Goal: Task Accomplishment & Management: Complete application form

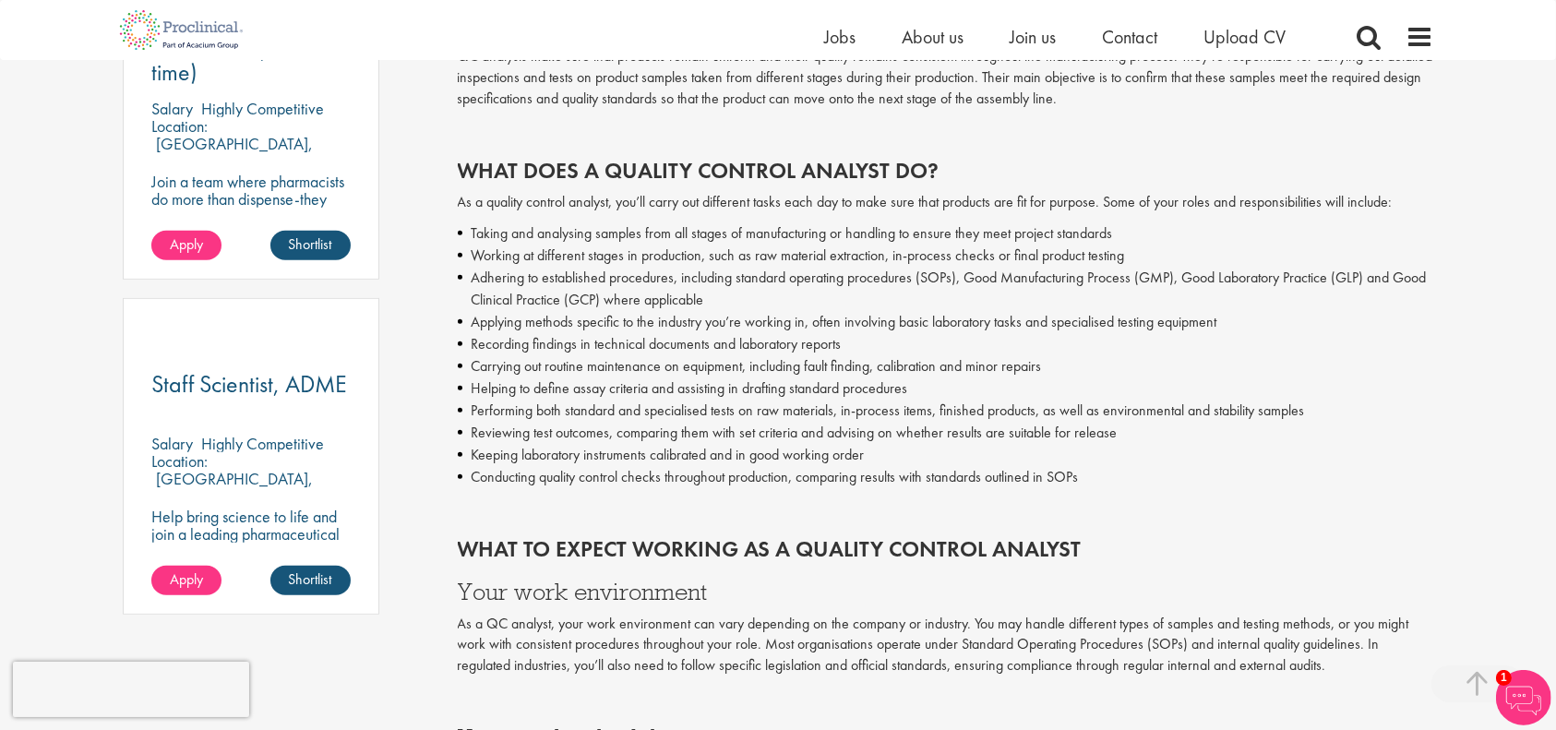
scroll to position [1151, 0]
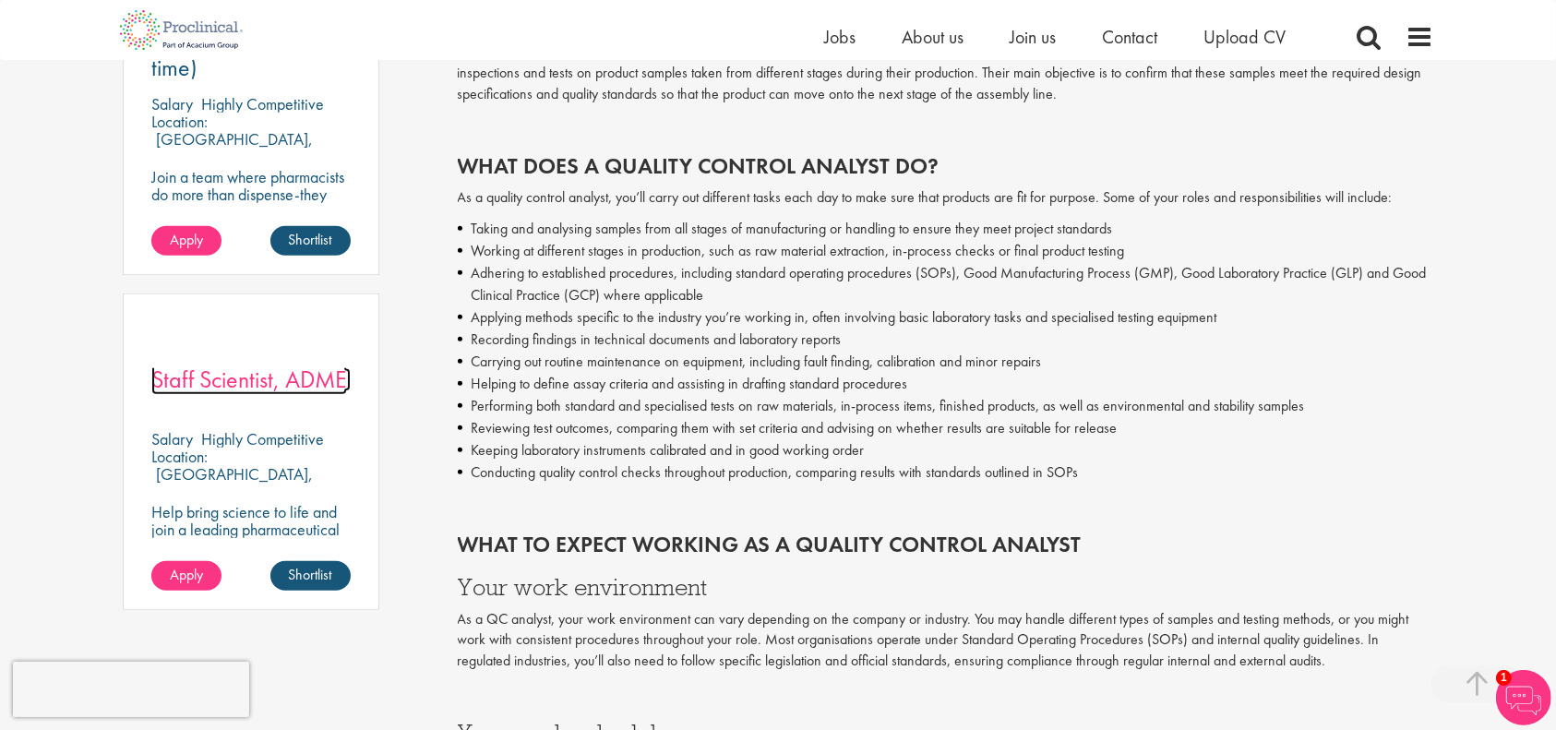
click at [330, 364] on span "Staff Scientist, ADME" at bounding box center [249, 379] width 196 height 31
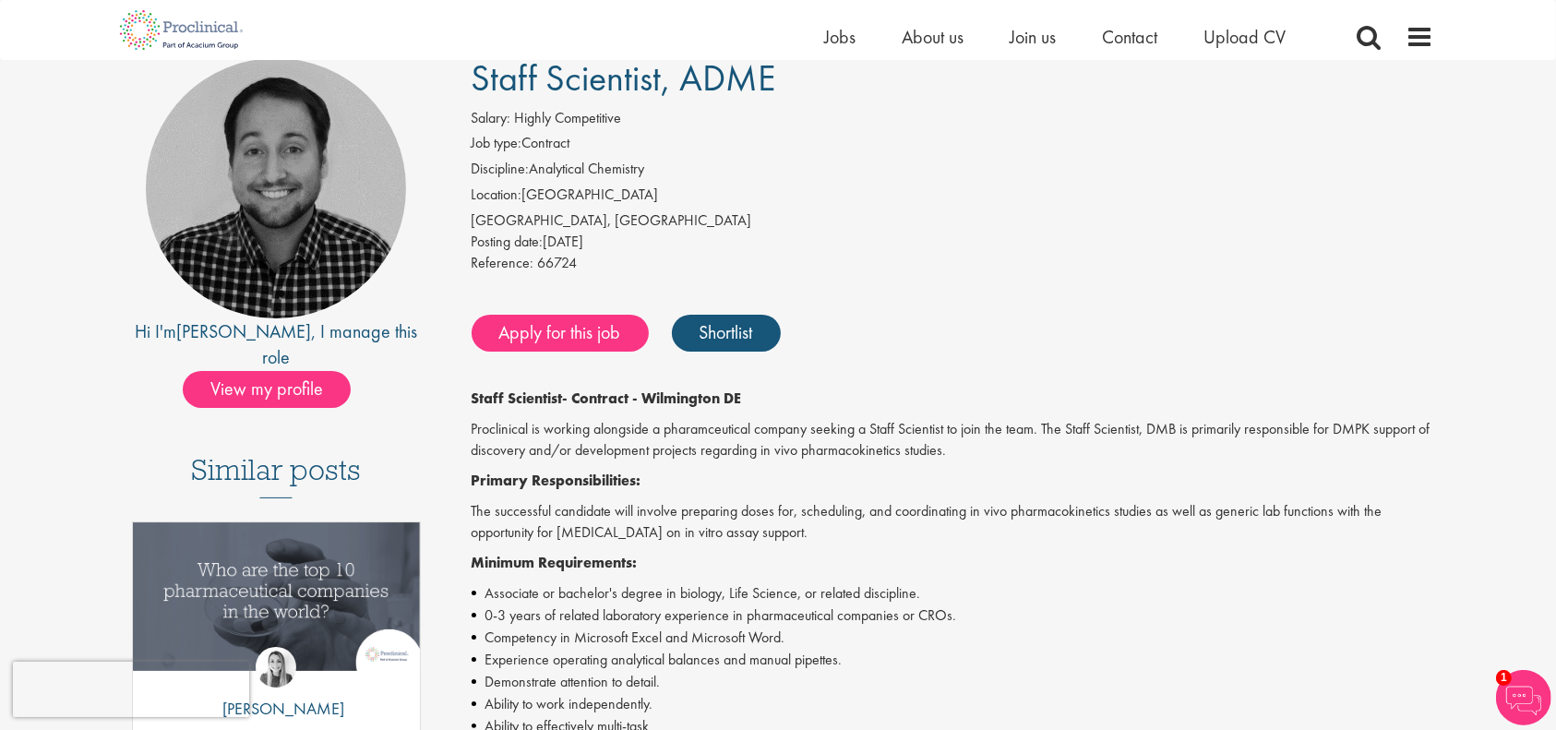
scroll to position [148, 0]
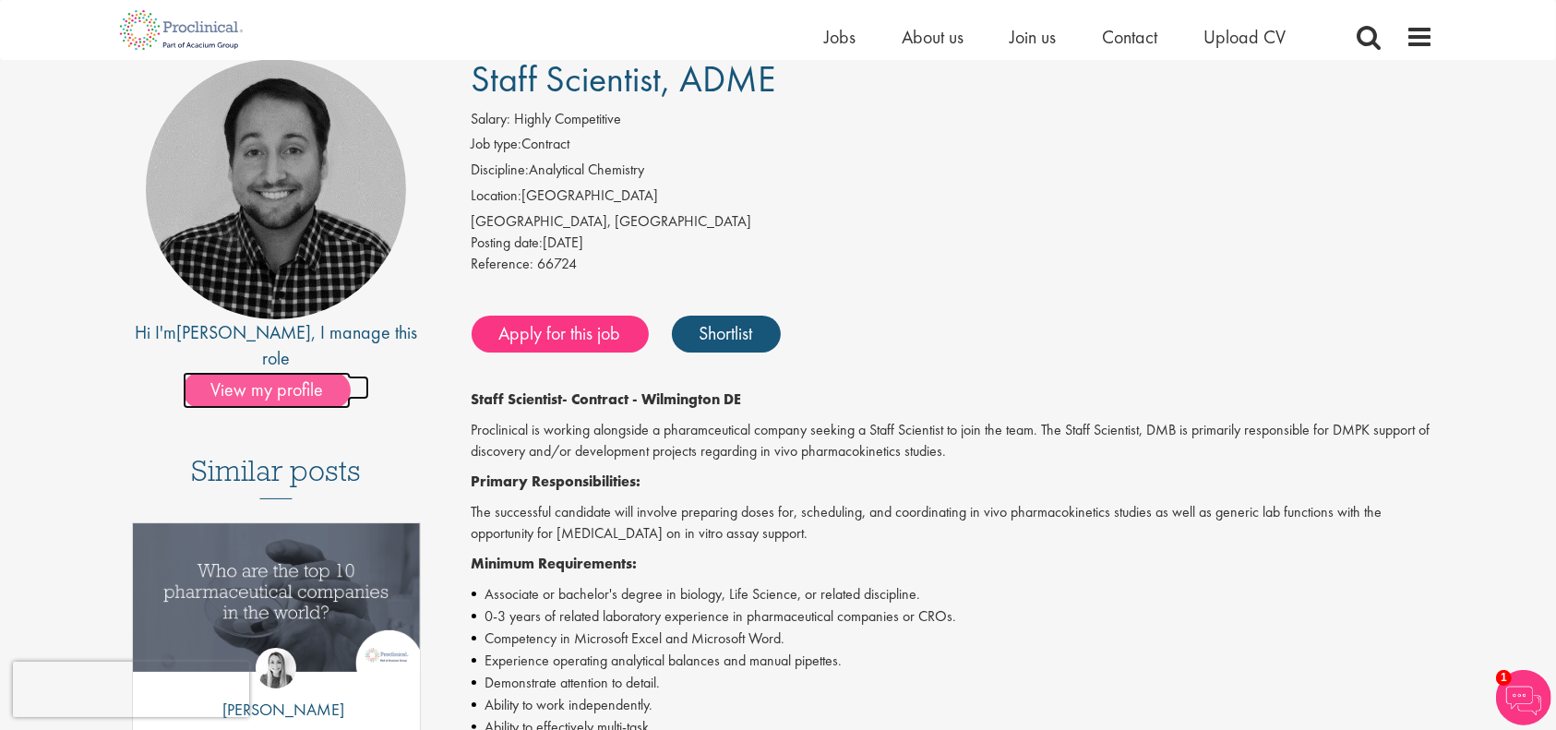
click at [266, 372] on span "View my profile" at bounding box center [267, 390] width 168 height 37
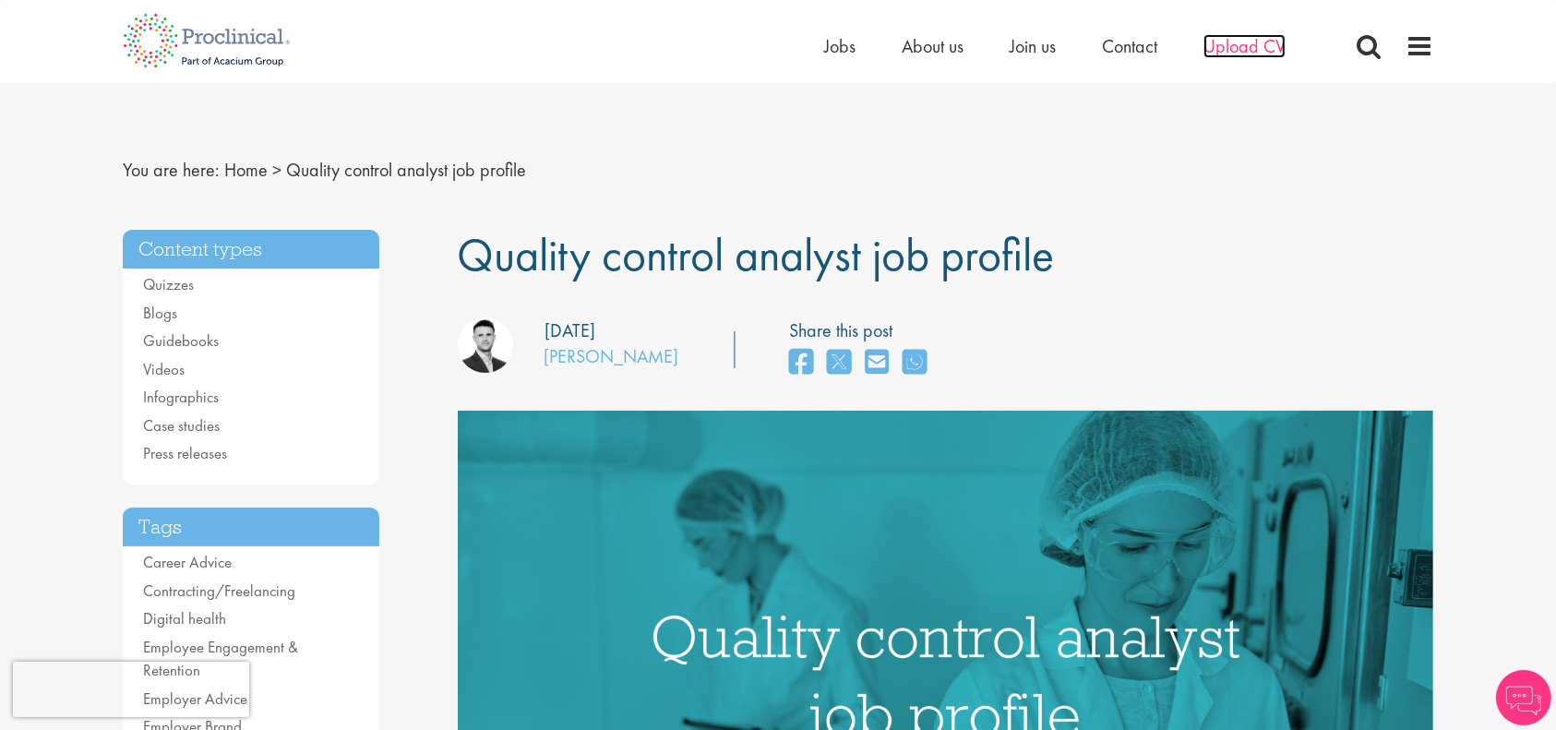
click at [1262, 41] on span "Upload CV" at bounding box center [1245, 46] width 82 height 24
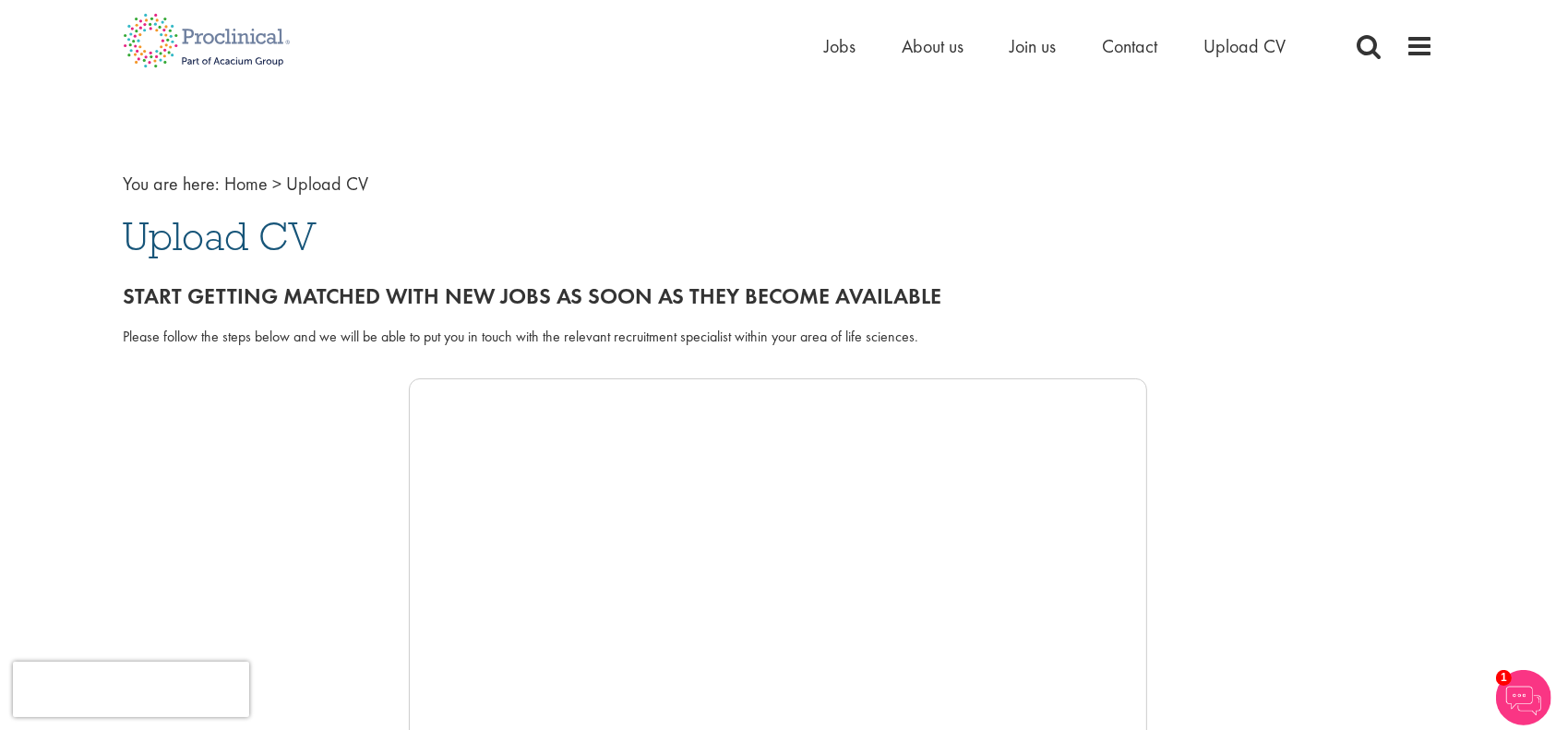
scroll to position [615, 0]
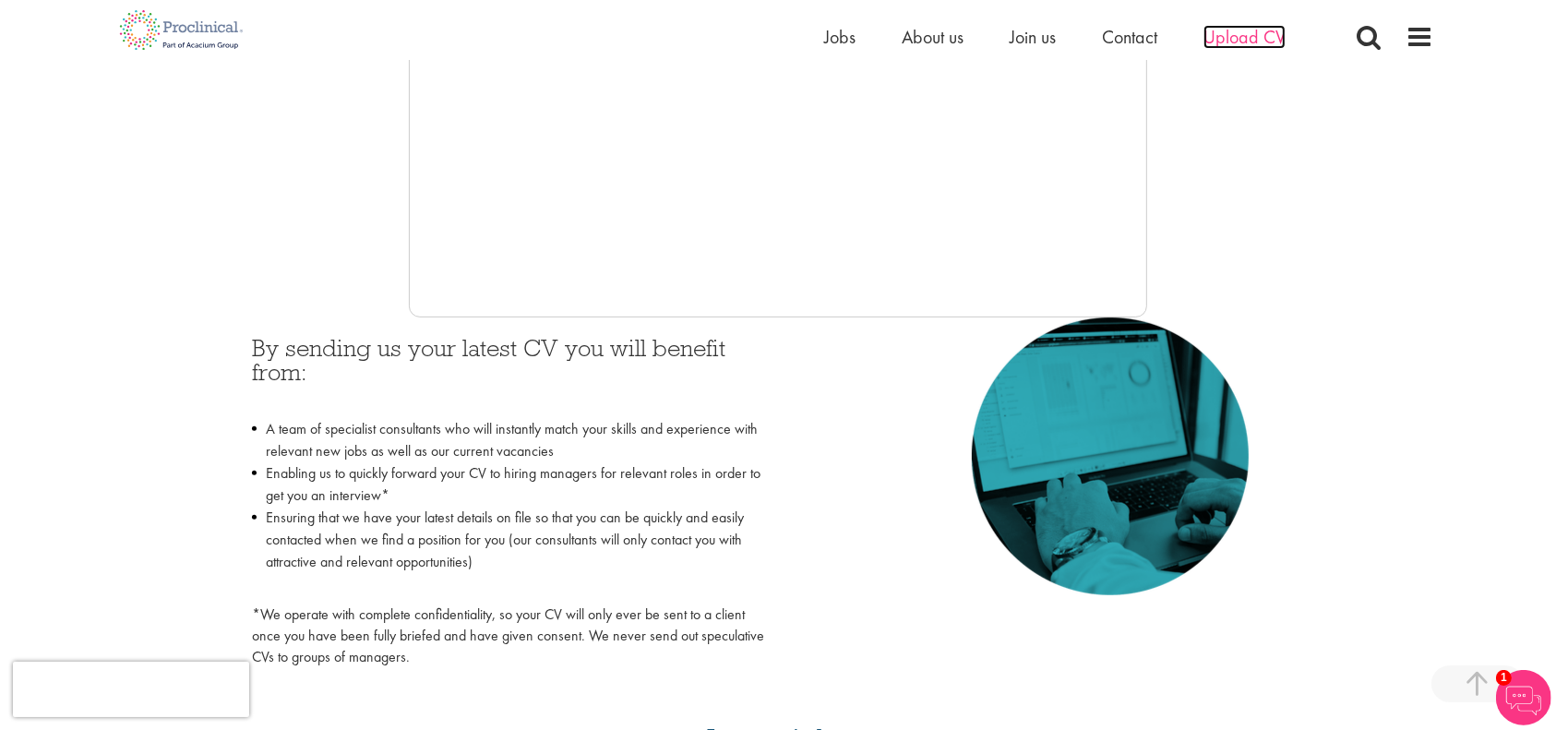
click at [1257, 35] on span "Upload CV" at bounding box center [1245, 37] width 82 height 24
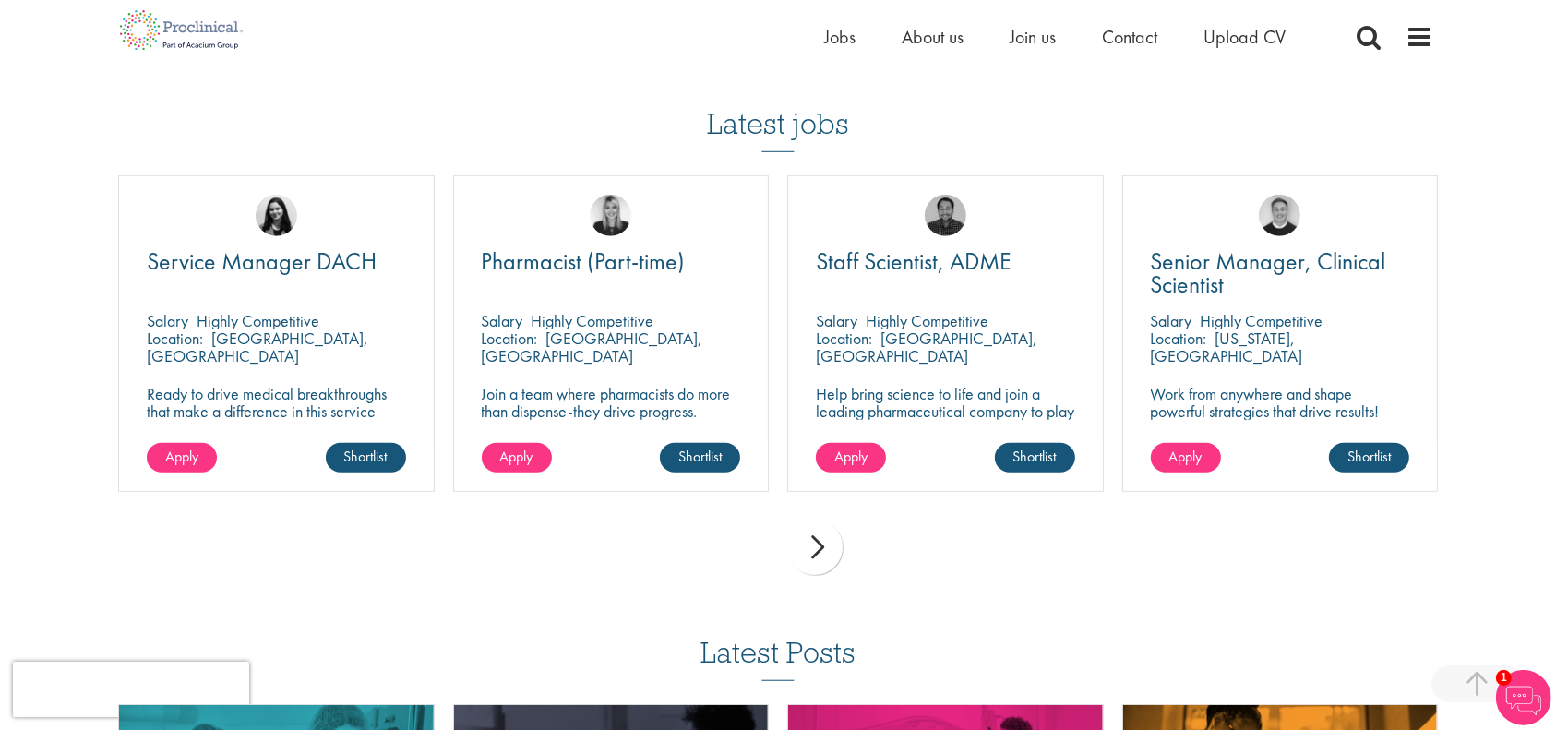
click at [843, 520] on div "next" at bounding box center [814, 547] width 55 height 55
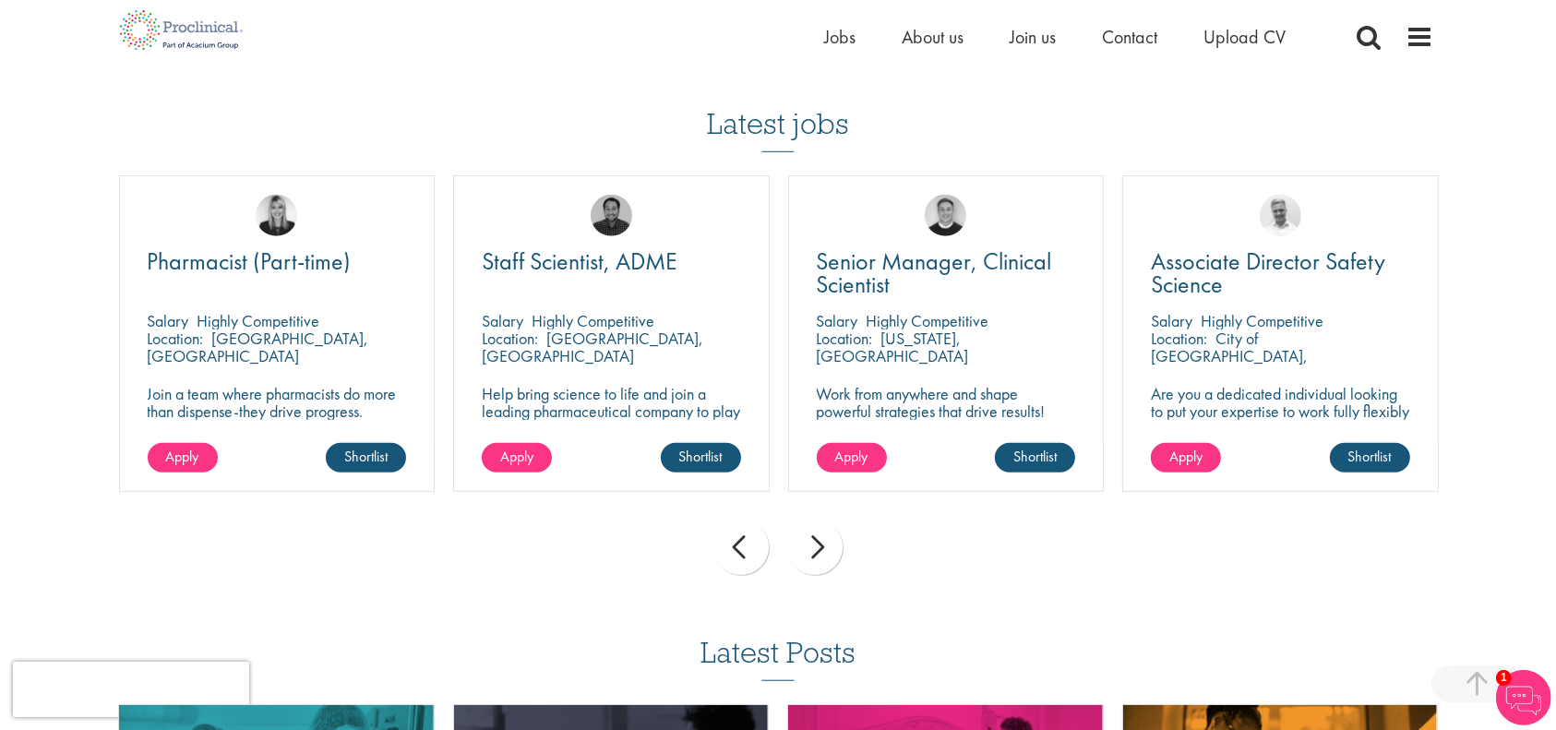
click at [843, 520] on div "next" at bounding box center [814, 547] width 55 height 55
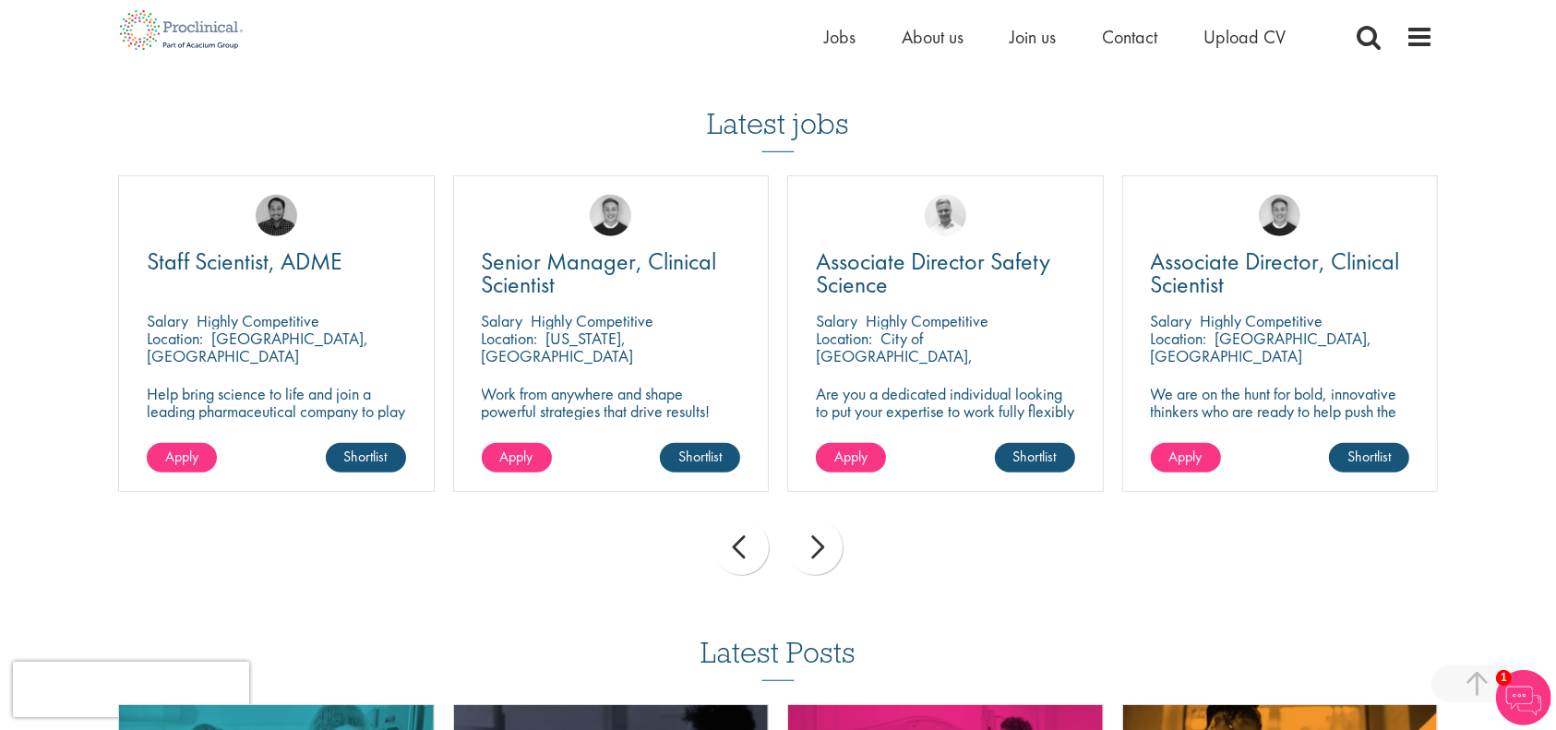
click at [843, 520] on div "next" at bounding box center [814, 547] width 55 height 55
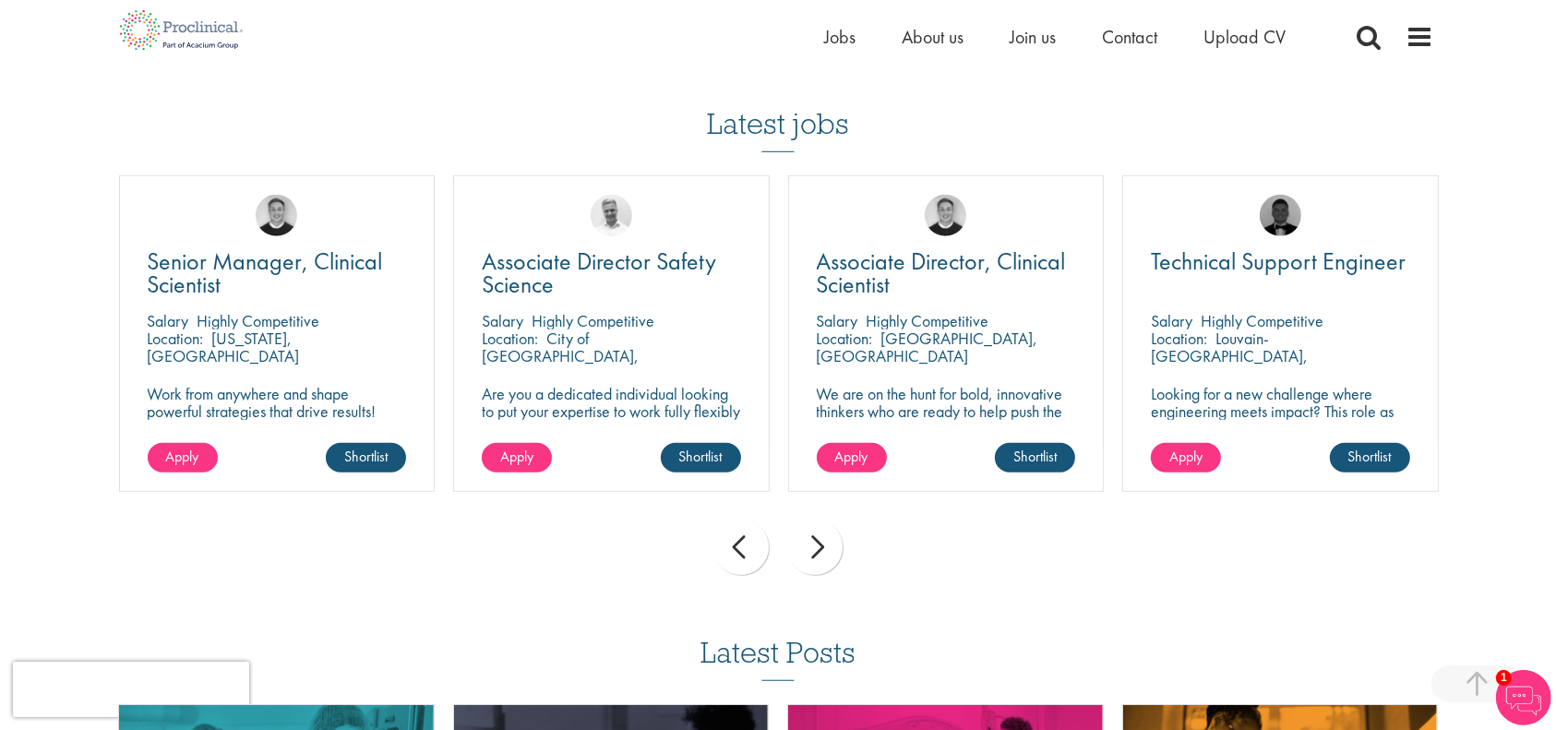
click at [843, 520] on div "next" at bounding box center [814, 547] width 55 height 55
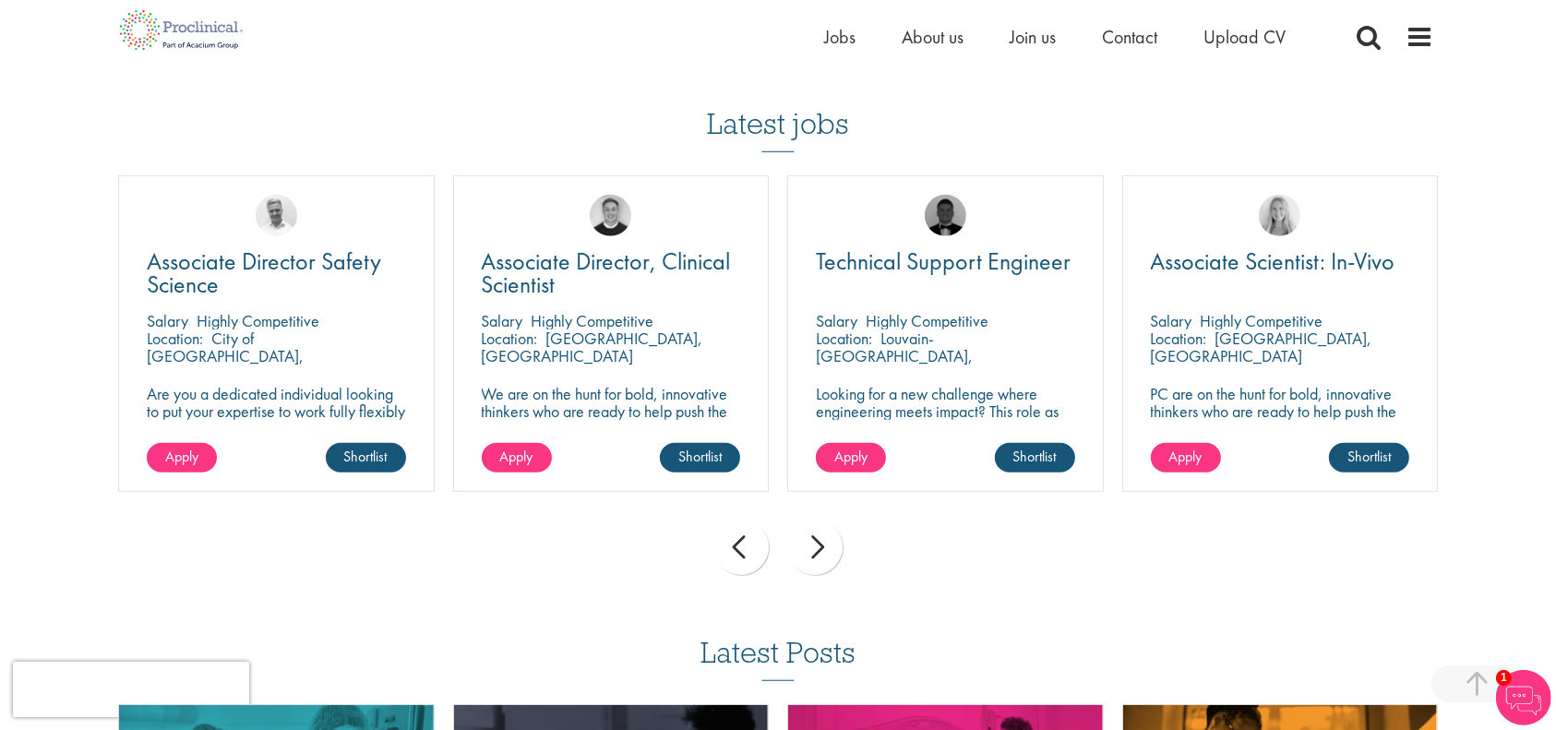
click at [843, 520] on div "next" at bounding box center [814, 547] width 55 height 55
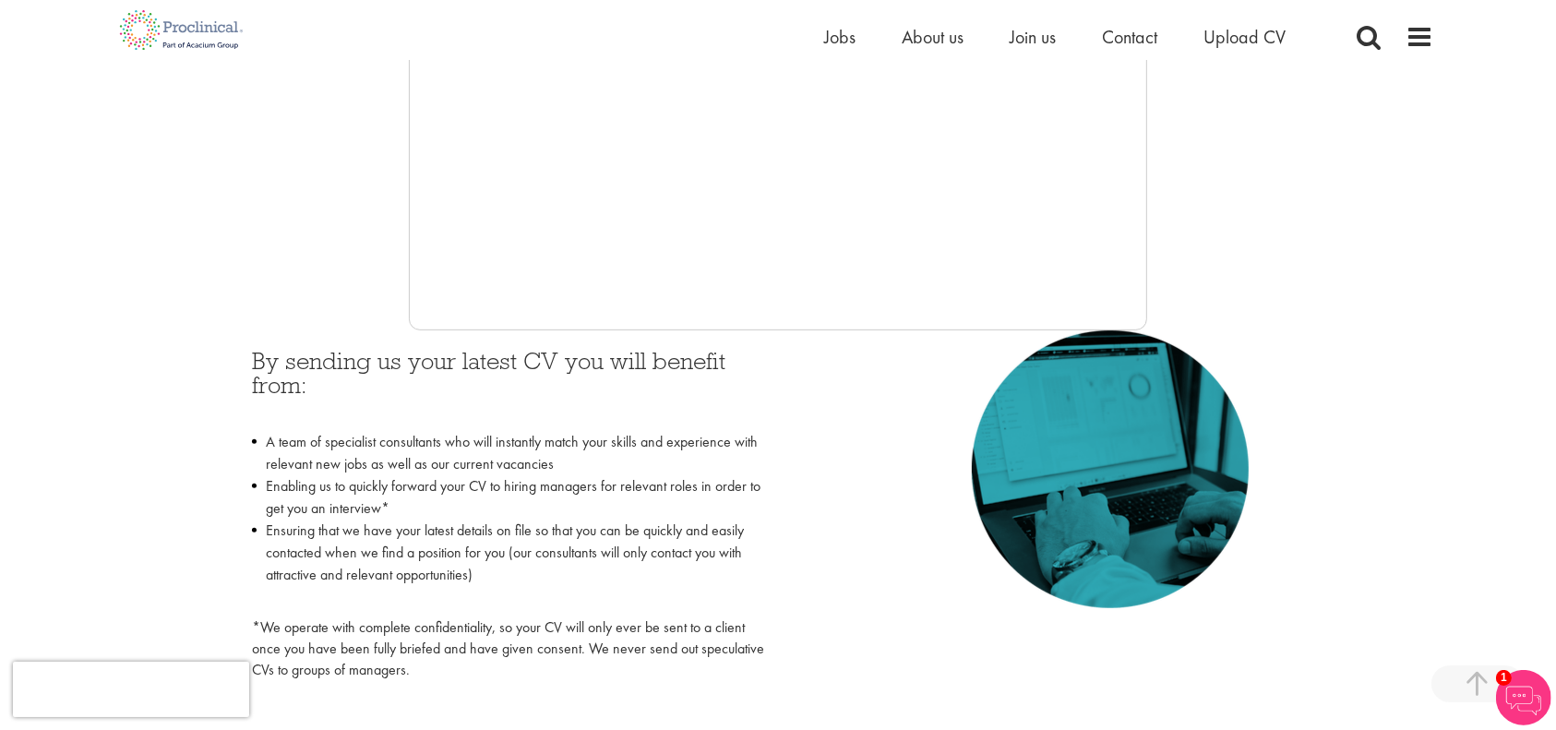
scroll to position [594, 0]
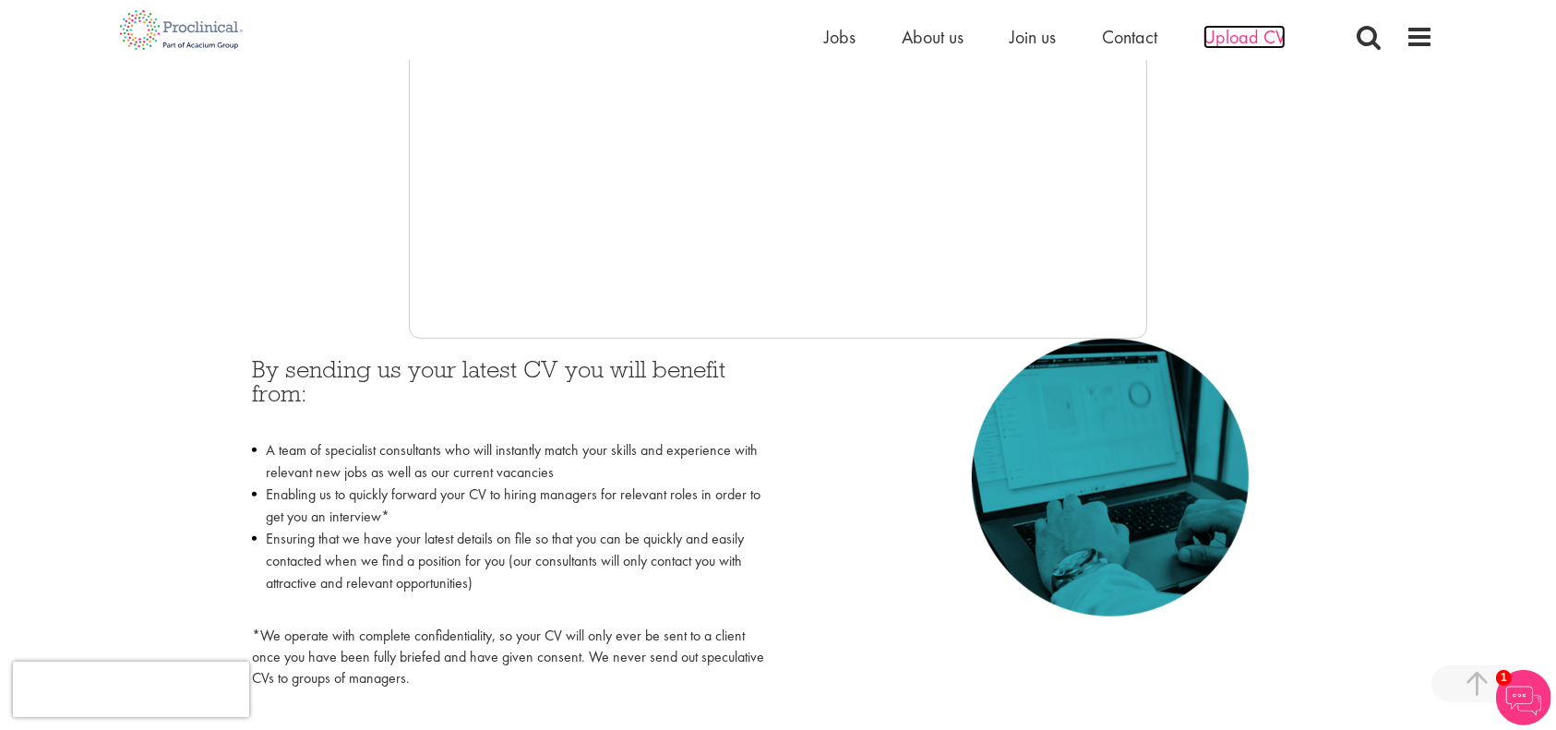
click at [1237, 39] on span "Upload CV" at bounding box center [1245, 37] width 82 height 24
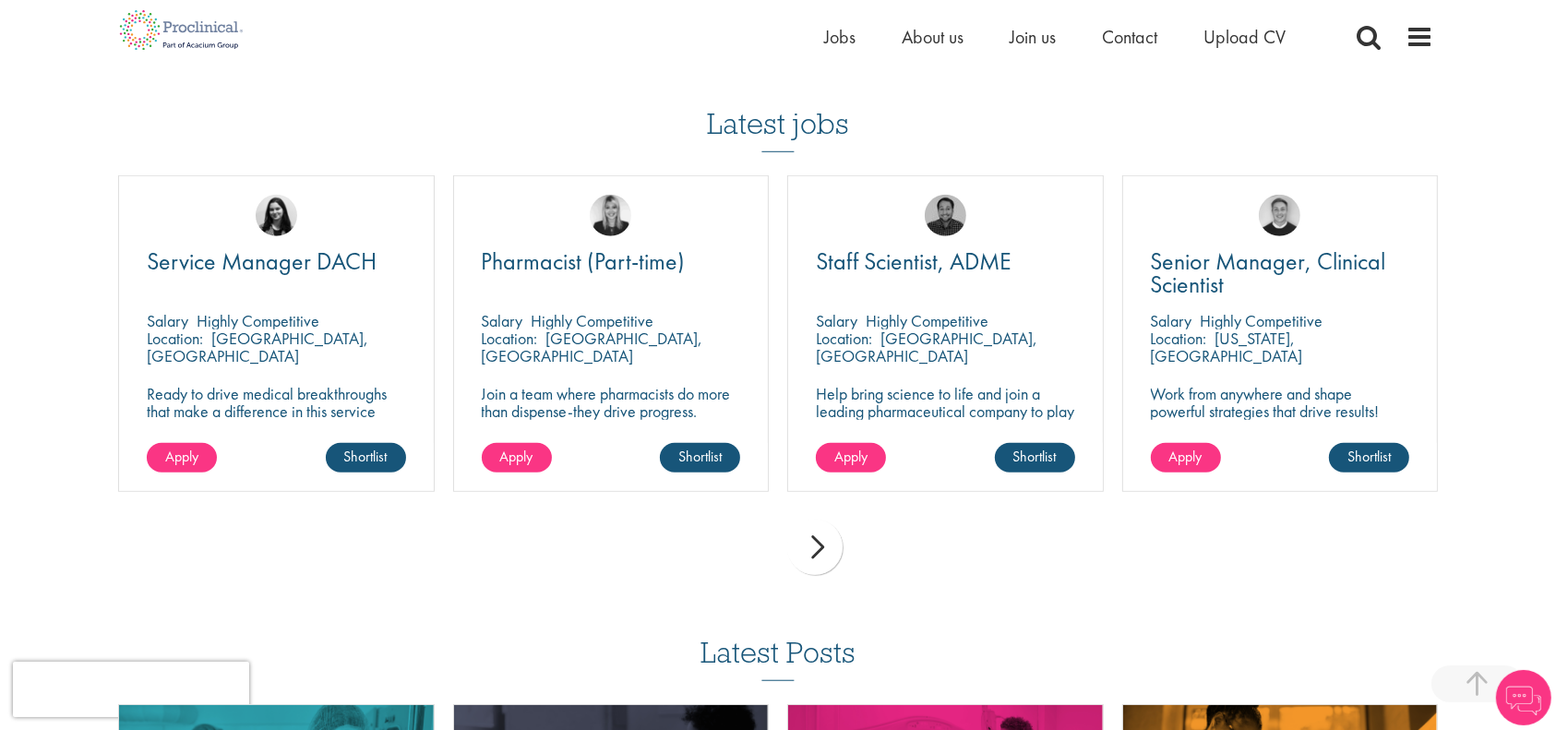
scroll to position [1802, 0]
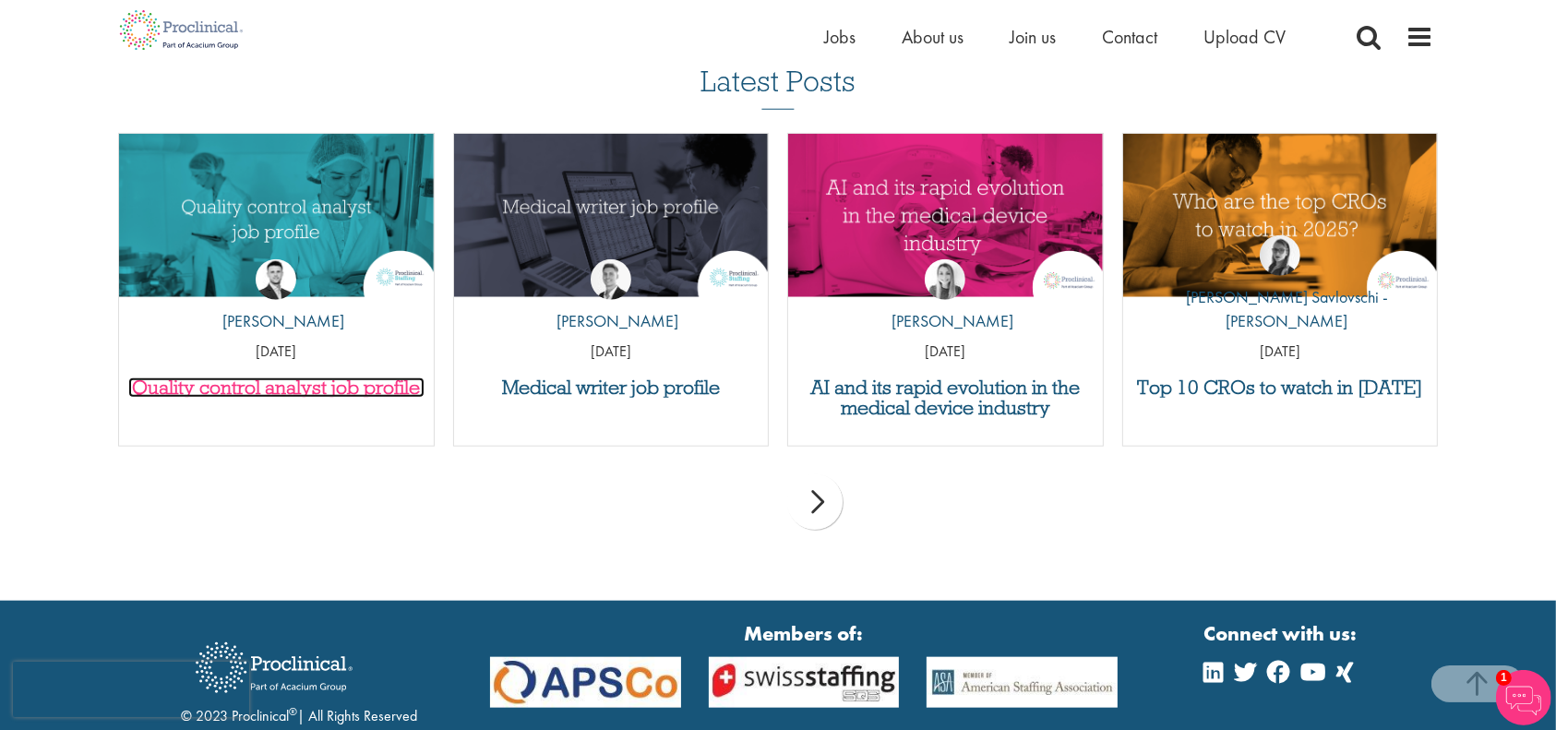
click at [326, 378] on h3 "Quality control analyst job profile" at bounding box center [276, 388] width 296 height 20
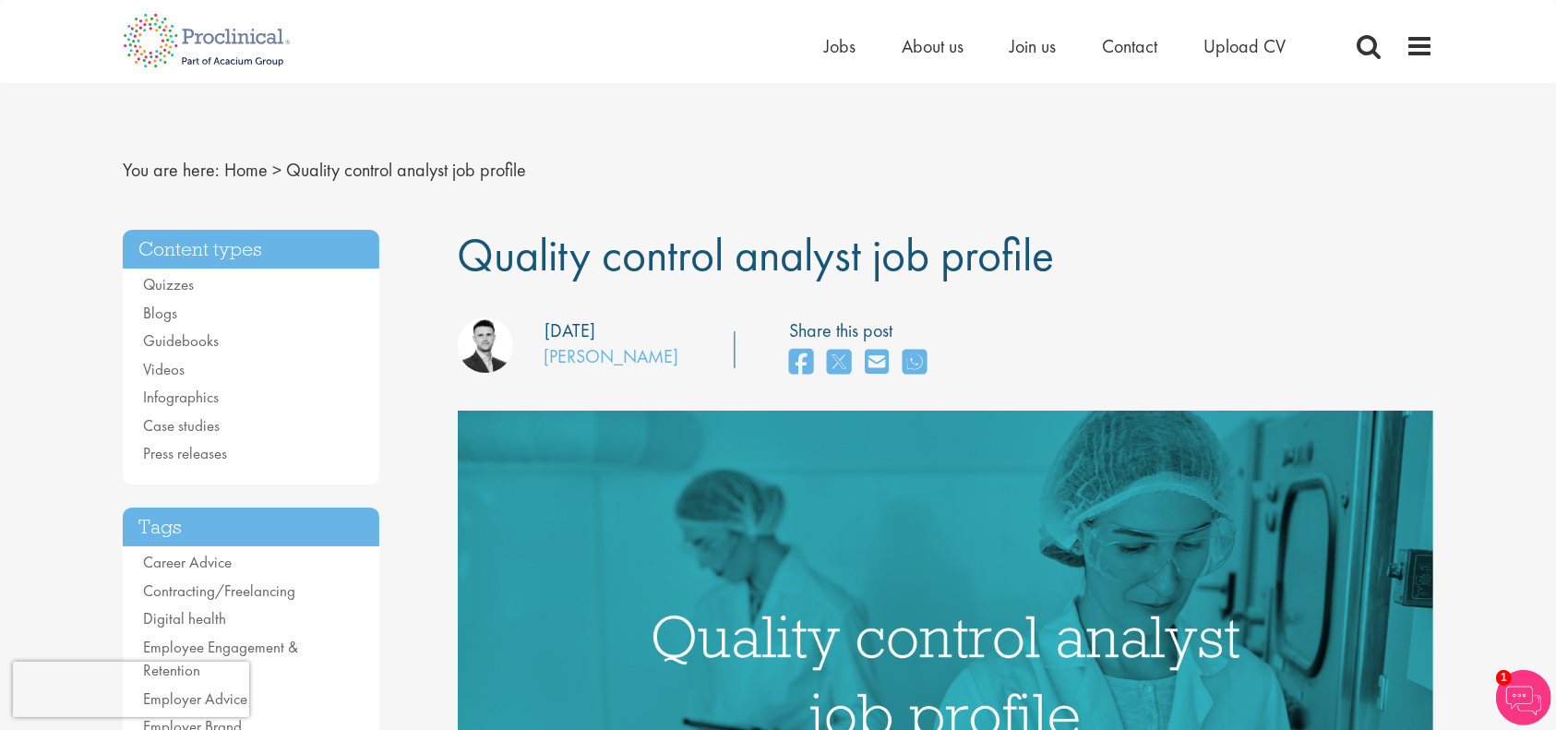
click at [1291, 23] on div "Home Jobs About us Join us Contact Upload CV" at bounding box center [771, 34] width 1325 height 69
click at [0, 32] on div "Home Jobs About us Join us Contact Upload CV" at bounding box center [778, 34] width 1556 height 69
click at [1256, 39] on span "Upload CV" at bounding box center [1245, 46] width 82 height 24
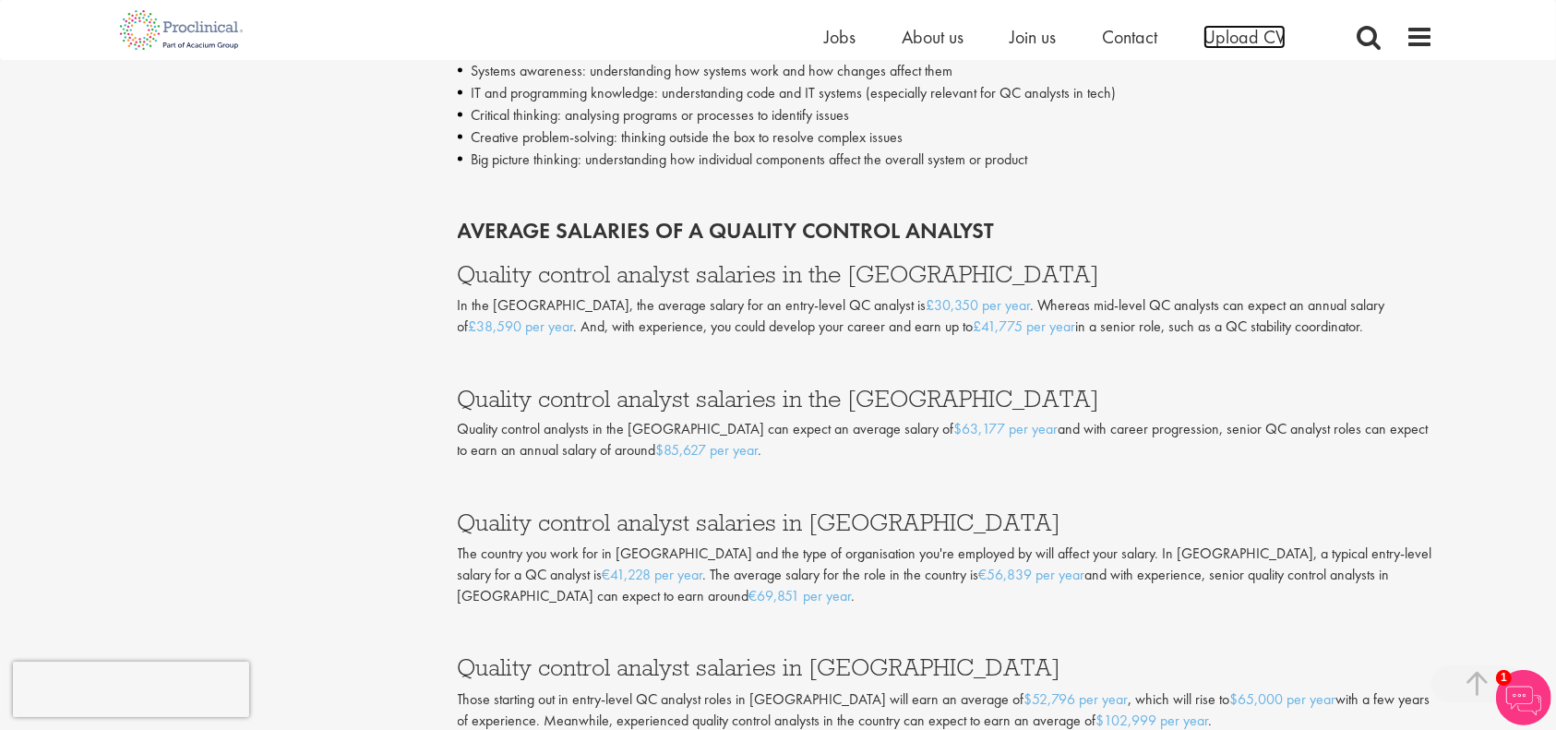
scroll to position [3692, 0]
